Goal: Navigation & Orientation: Find specific page/section

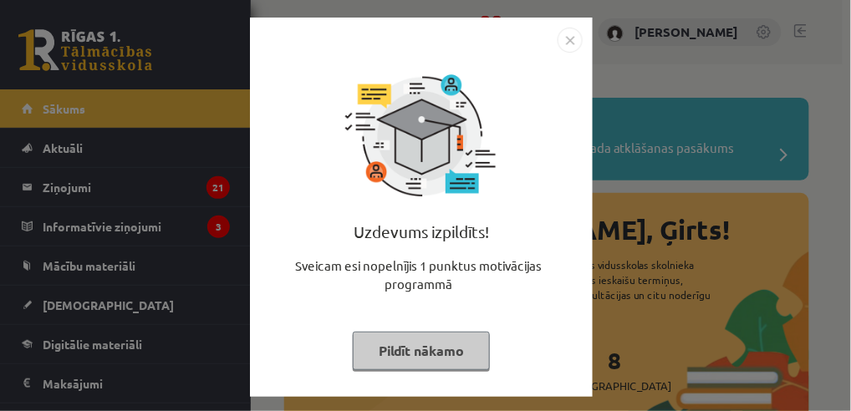
click at [451, 352] on button "Pildīt nākamo" at bounding box center [421, 351] width 137 height 38
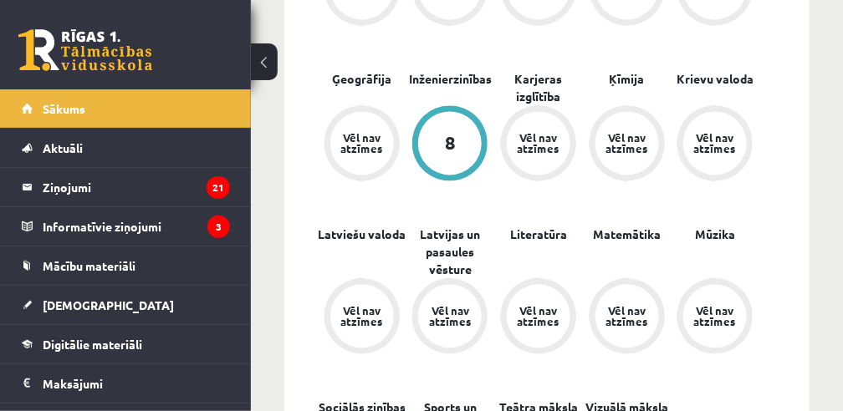
scroll to position [669, 0]
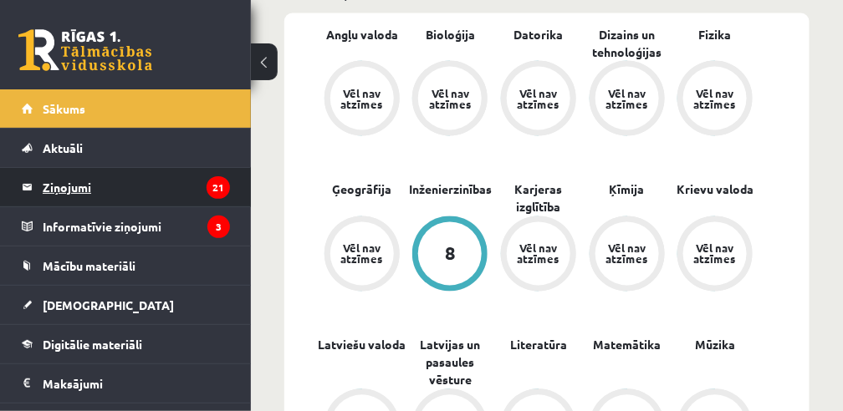
click at [84, 186] on legend "Ziņojumi 21" at bounding box center [136, 187] width 187 height 38
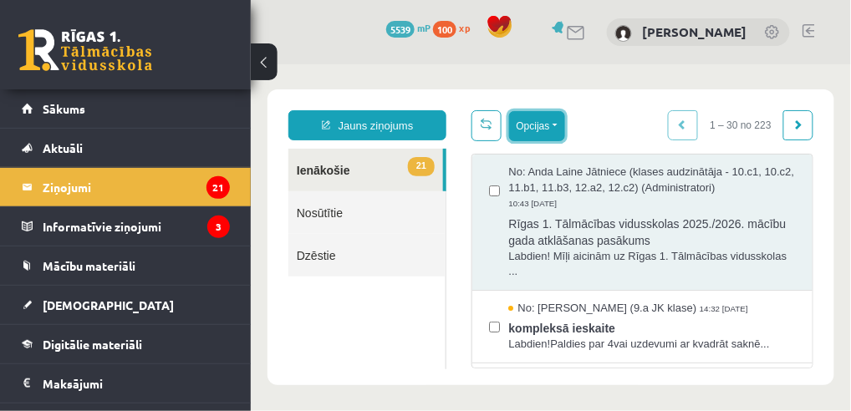
click at [551, 122] on button "Opcijas" at bounding box center [536, 125] width 56 height 30
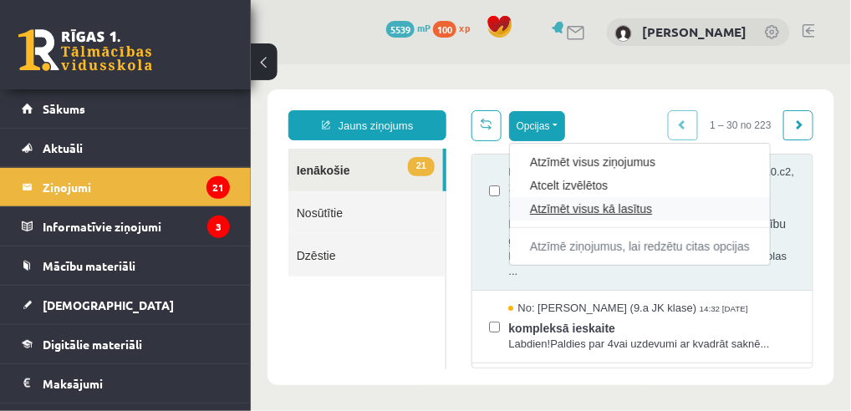
click at [570, 210] on link "Atzīmēt visus kā lasītus" at bounding box center [639, 208] width 220 height 17
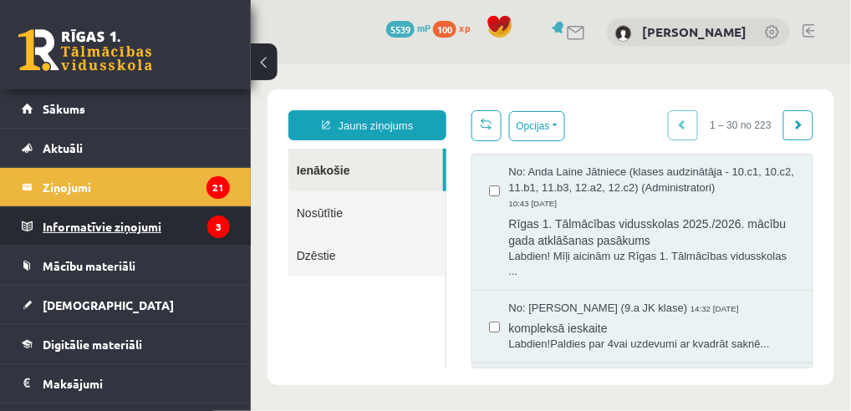
click at [121, 227] on legend "Informatīvie ziņojumi 3" at bounding box center [136, 226] width 187 height 38
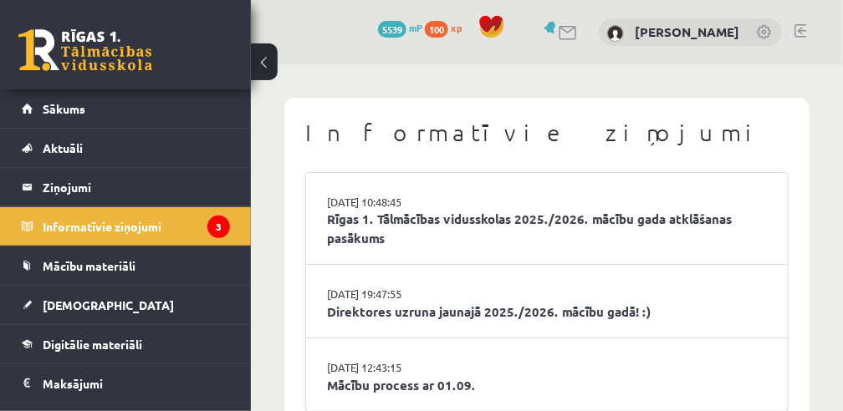
scroll to position [49, 0]
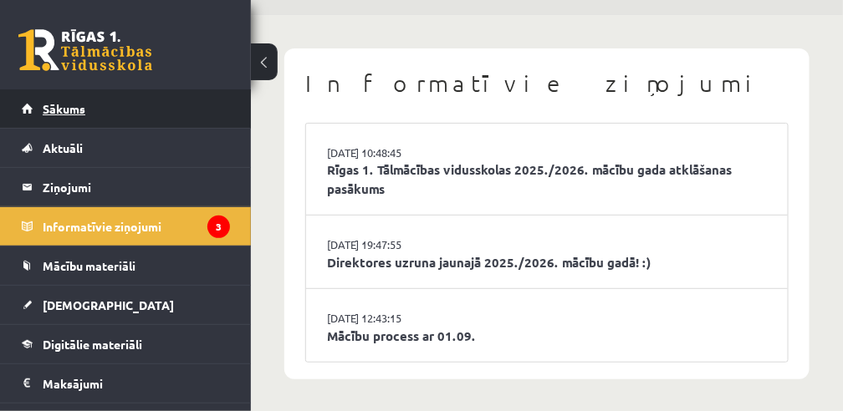
click at [74, 109] on span "Sākums" at bounding box center [64, 108] width 43 height 15
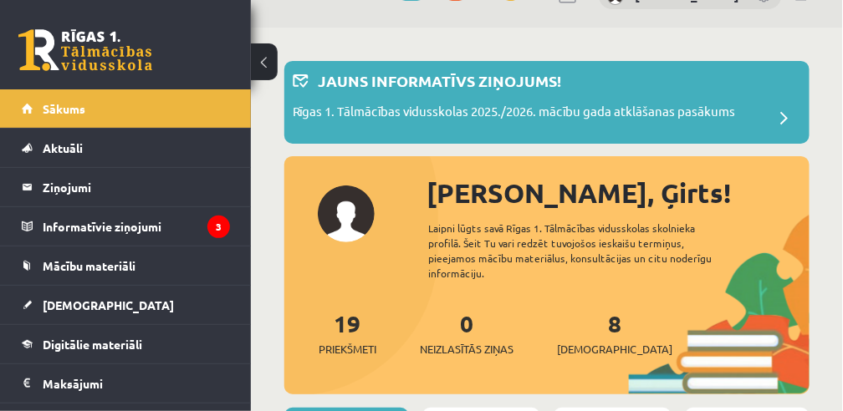
scroll to position [55, 0]
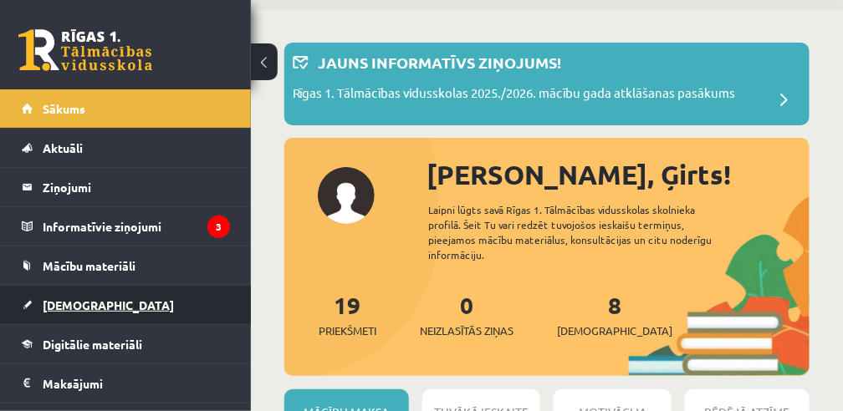
click at [75, 306] on span "[DEMOGRAPHIC_DATA]" at bounding box center [108, 305] width 131 height 15
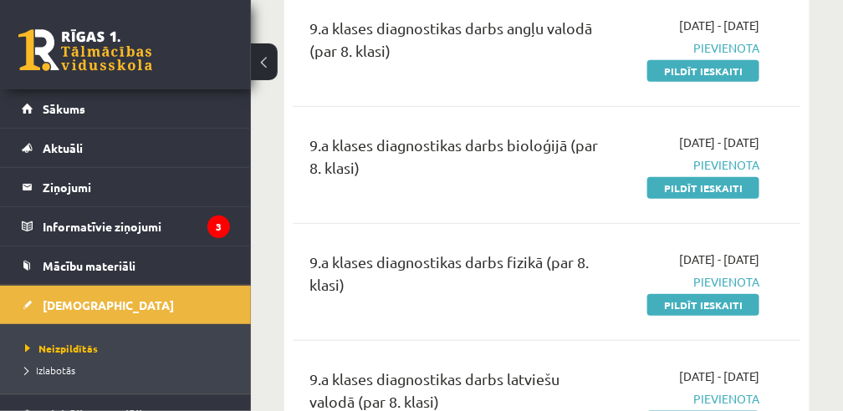
scroll to position [278, 0]
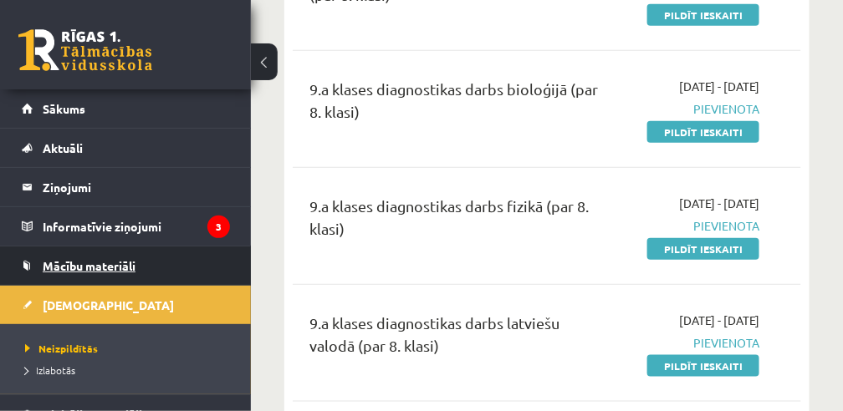
click at [144, 264] on link "Mācību materiāli" at bounding box center [126, 266] width 208 height 38
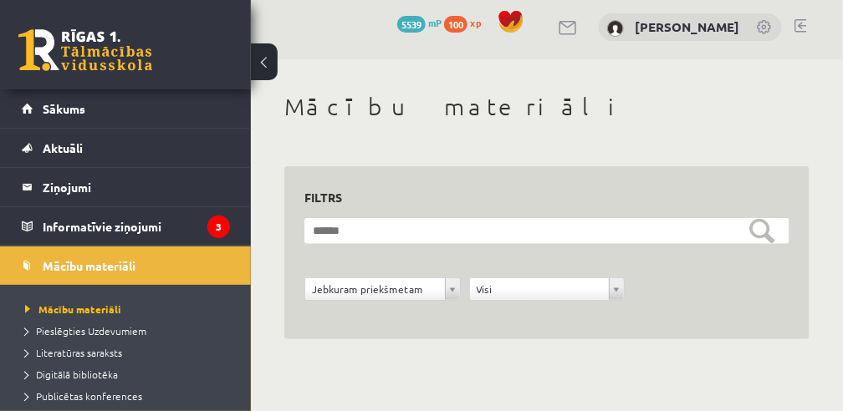
scroll to position [4, 0]
